Goal: Transaction & Acquisition: Purchase product/service

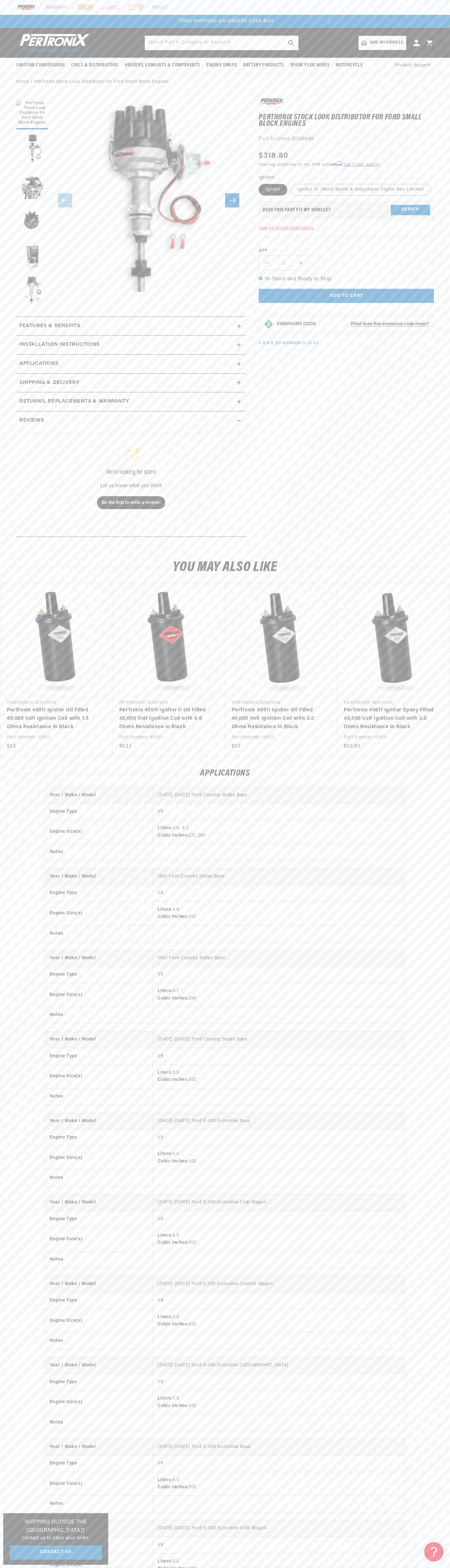
scroll to position [0, 196]
click at [336, 4] on div at bounding box center [225, 7] width 450 height 15
click at [104, 1568] on html "Skip to content Your cart Your cart is empty Get the right parts the first time…" at bounding box center [225, 784] width 450 height 1568
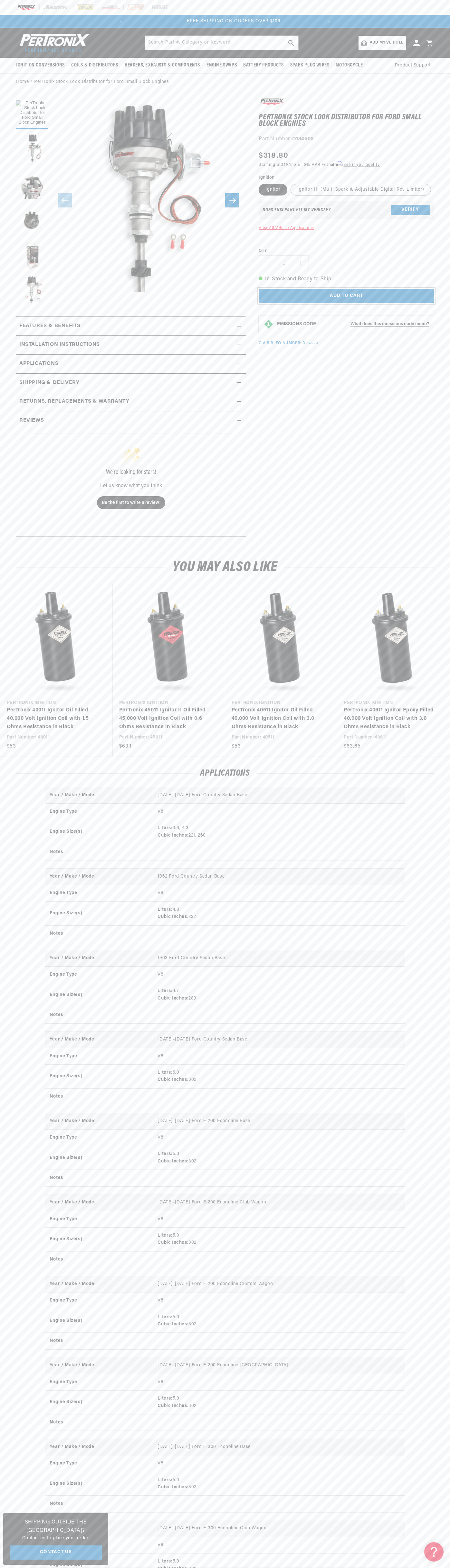
scroll to position [0, 196]
